Goal: Find specific page/section: Find specific page/section

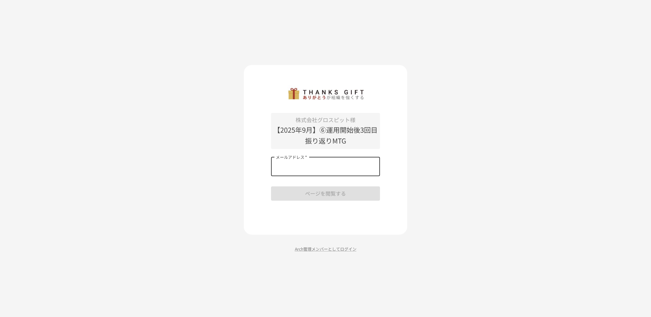
click at [316, 170] on input "メールアドレス   *" at bounding box center [325, 166] width 109 height 19
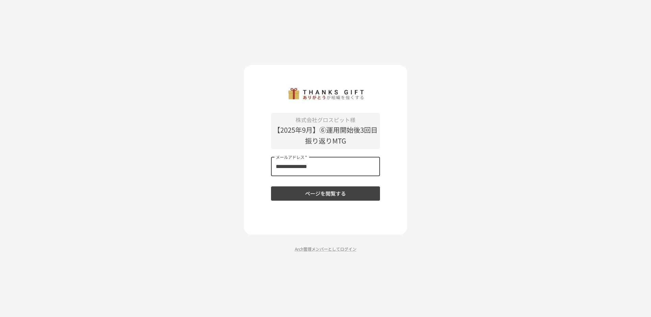
type input "**********"
click at [271, 187] on button "ページを閲覧する" at bounding box center [325, 194] width 109 height 14
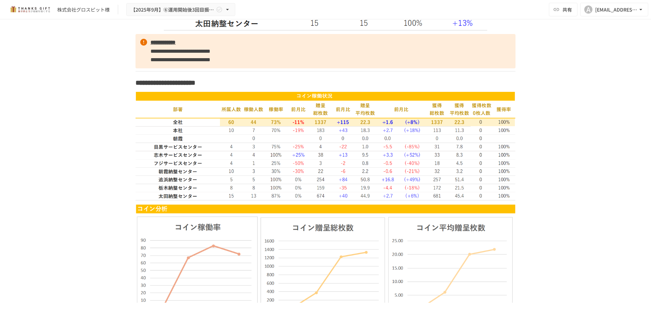
scroll to position [849, 0]
